Goal: Transaction & Acquisition: Purchase product/service

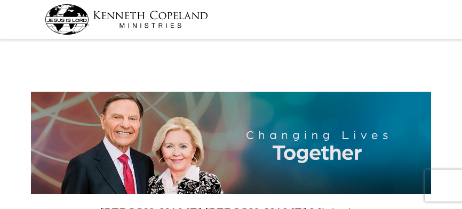
select select "TN"
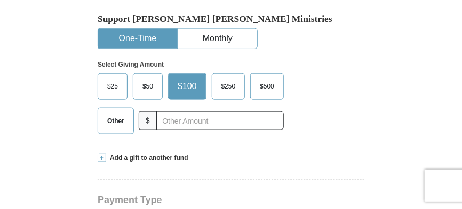
scroll to position [295, 0]
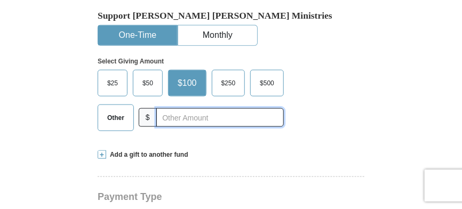
click at [209, 108] on input "text" at bounding box center [220, 117] width 128 height 19
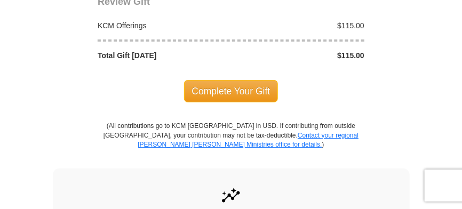
scroll to position [987, 0]
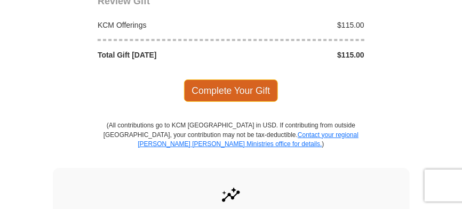
type input "115"
click at [240, 80] on span "Complete Your Gift" at bounding box center [231, 91] width 95 height 22
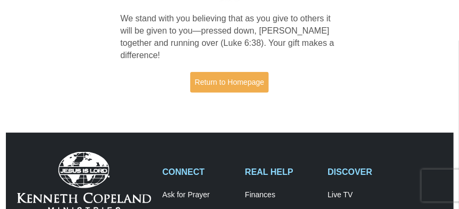
scroll to position [234, 0]
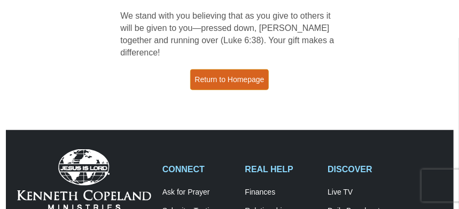
click at [232, 69] on link "Return to Homepage" at bounding box center [229, 79] width 79 height 21
